Goal: Information Seeking & Learning: Understand process/instructions

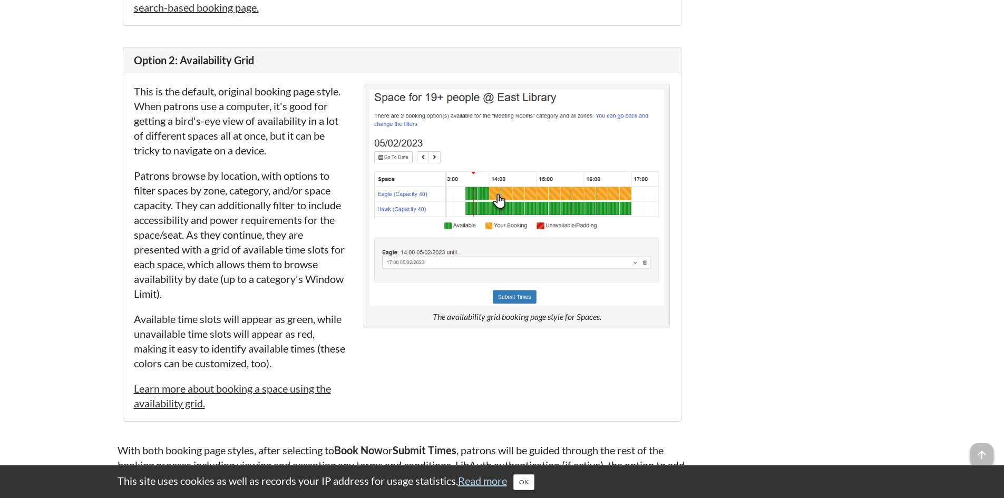
scroll to position [5962, 0]
click at [225, 400] on link "Learn more about booking a space using the availability grid." at bounding box center [232, 395] width 197 height 27
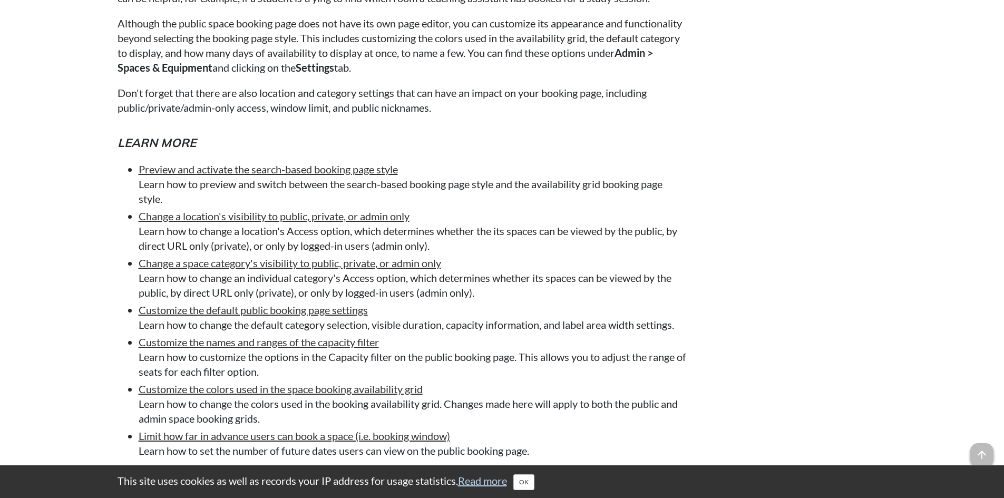
scroll to position [6489, 0]
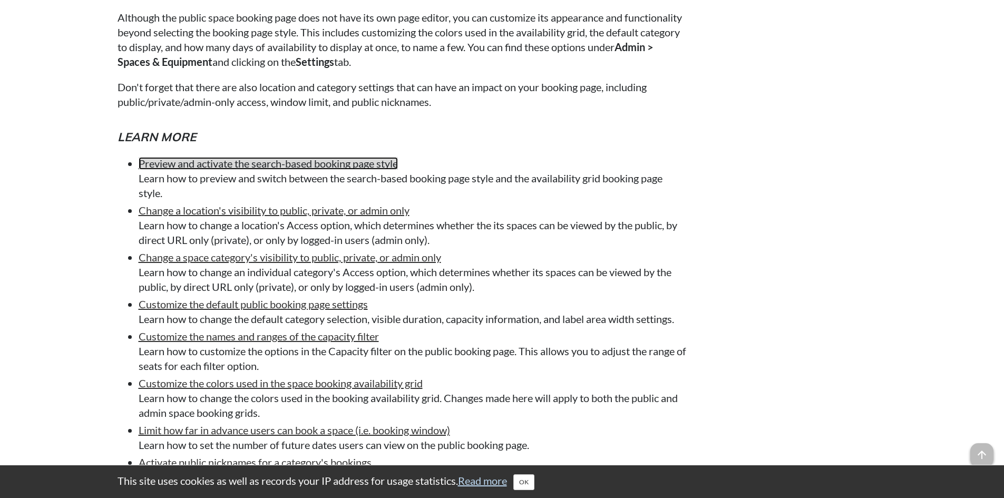
click at [225, 170] on link "Preview and activate the search-based booking page style" at bounding box center [268, 163] width 259 height 13
